Goal: Task Accomplishment & Management: Manage account settings

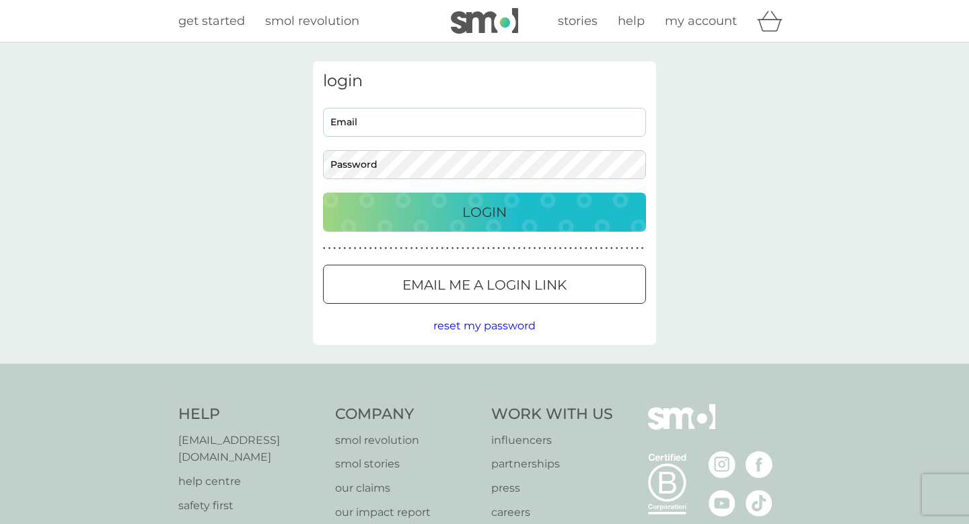
click at [384, 127] on input "Email" at bounding box center [484, 122] width 323 height 29
type input "v"
type input "[EMAIL_ADDRESS][DOMAIN_NAME]"
click at [483, 211] on p "Login" at bounding box center [484, 212] width 44 height 22
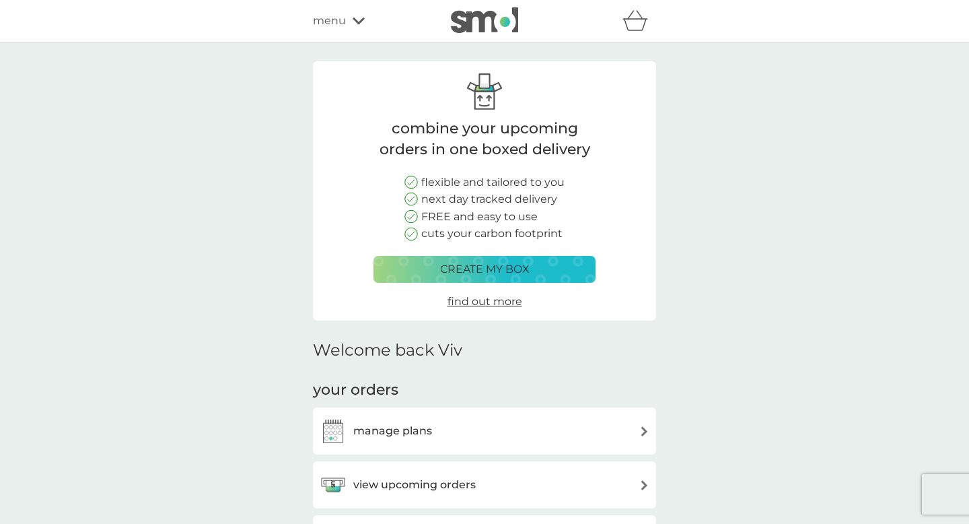
click at [329, 22] on span "menu" at bounding box center [329, 20] width 33 height 17
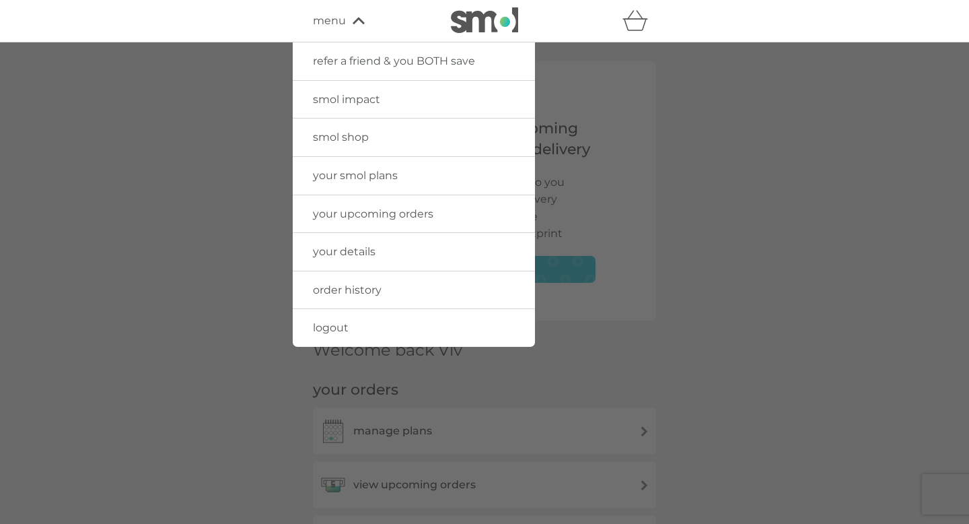
click at [376, 254] on link "your details" at bounding box center [414, 252] width 242 height 38
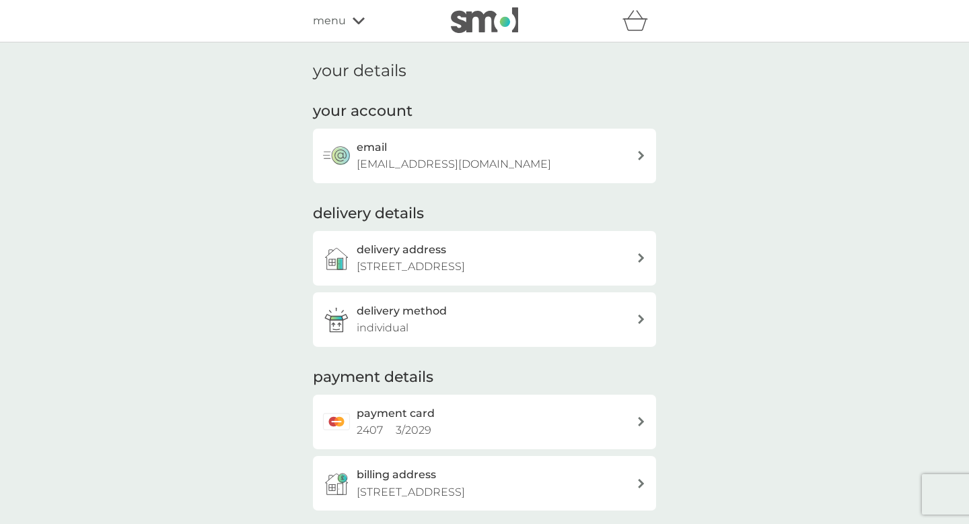
click at [540, 420] on div "payment card 2407 3 / 2029" at bounding box center [497, 422] width 280 height 34
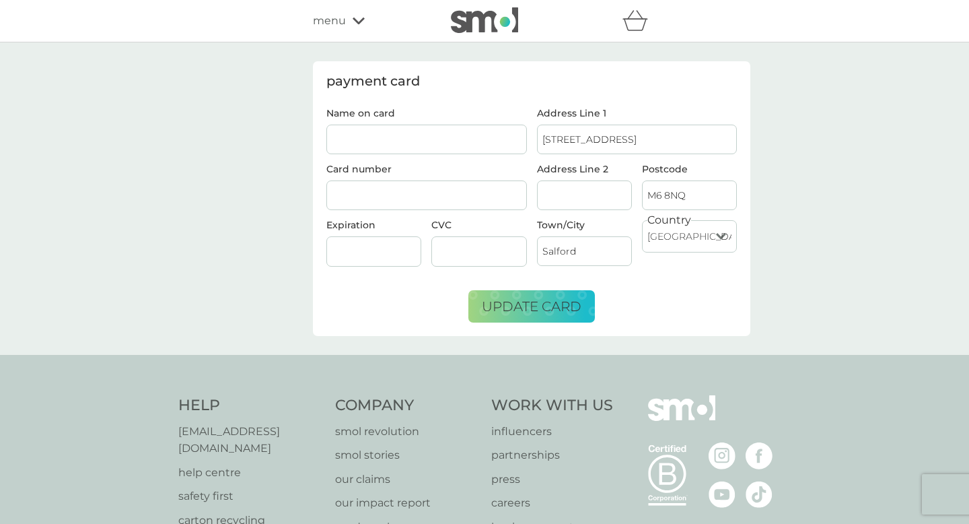
click at [479, 144] on input "Name on card" at bounding box center [426, 140] width 201 height 30
click at [409, 137] on input "Name on card" at bounding box center [426, 140] width 201 height 30
type input "Miss Vivienne J Samuelson"
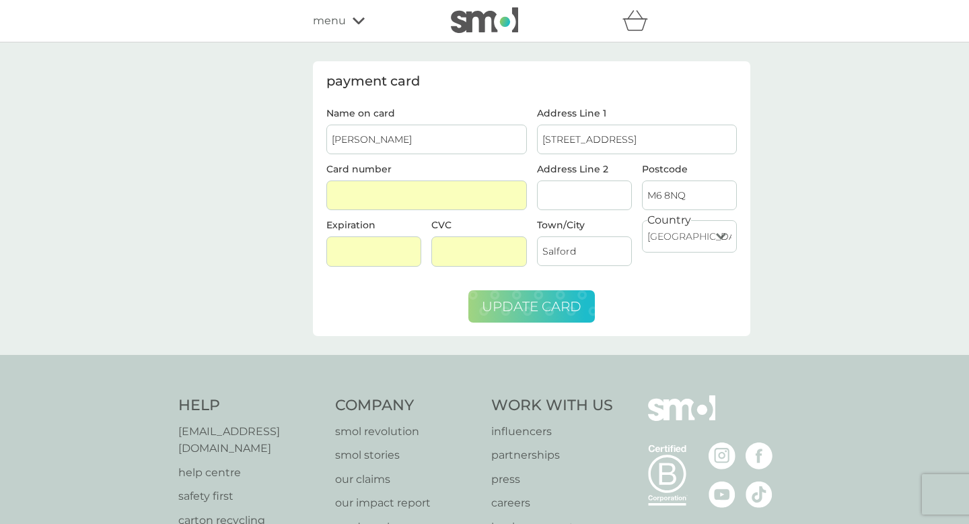
click at [531, 313] on span "update card" at bounding box center [532, 306] width 100 height 16
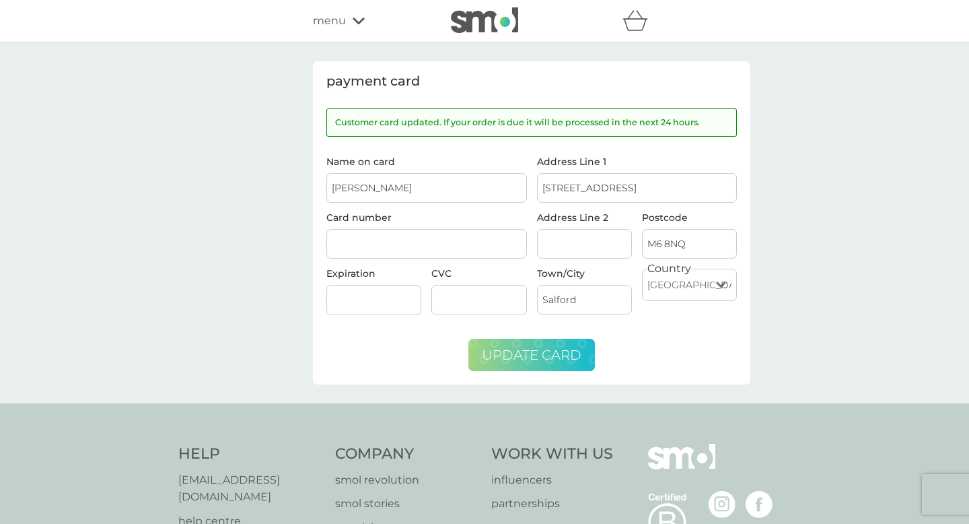
click at [539, 359] on span "update card" at bounding box center [532, 355] width 100 height 16
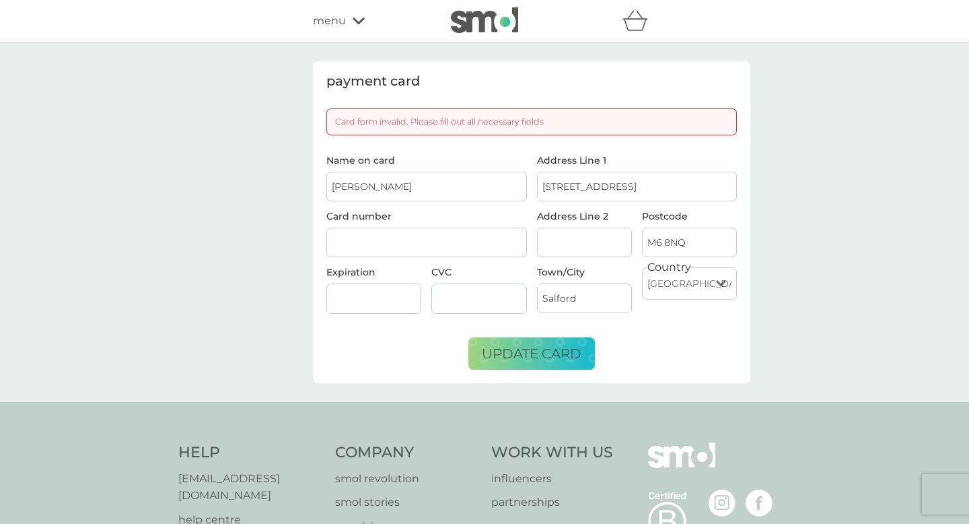
click at [361, 20] on icon at bounding box center [359, 20] width 12 height 7
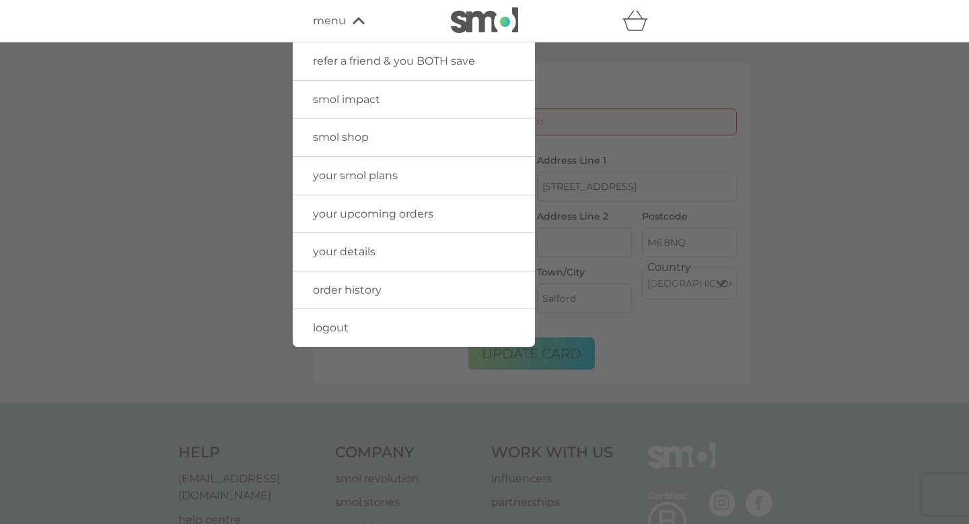
click at [378, 256] on link "your details" at bounding box center [414, 252] width 242 height 38
